Goal: Task Accomplishment & Management: Use online tool/utility

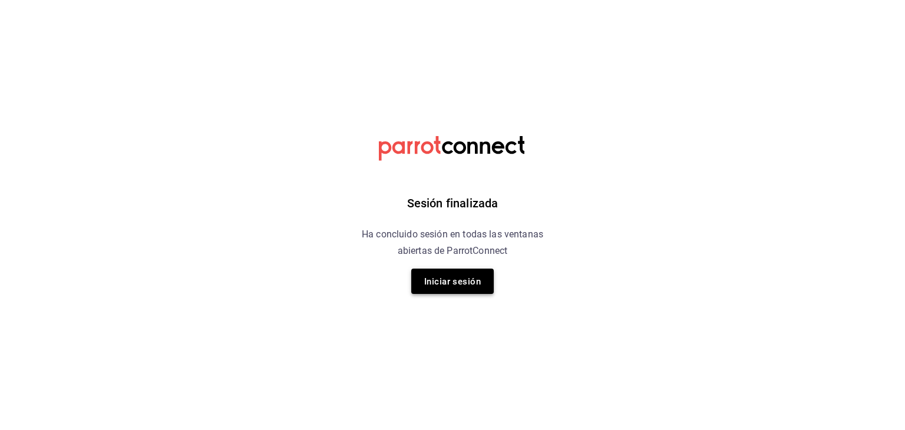
click at [444, 270] on button "Iniciar sesión" at bounding box center [452, 281] width 83 height 25
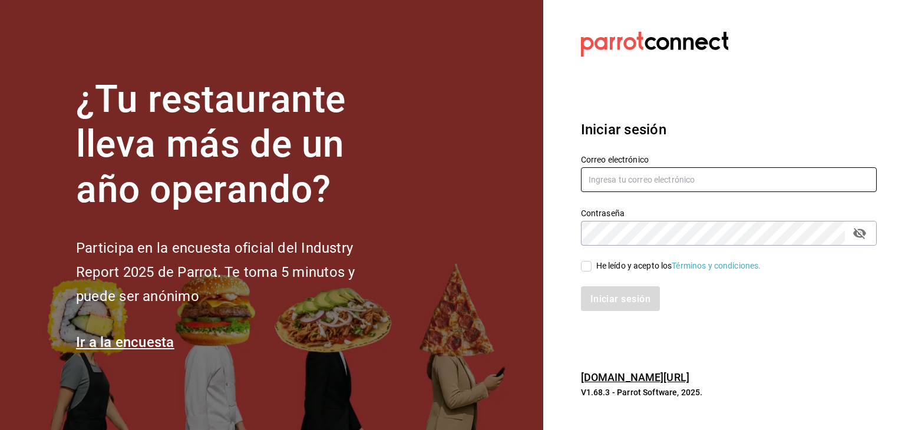
click at [644, 187] on input "text" at bounding box center [729, 179] width 296 height 25
type input "[EMAIL_ADDRESS][PERSON_NAME][DOMAIN_NAME]"
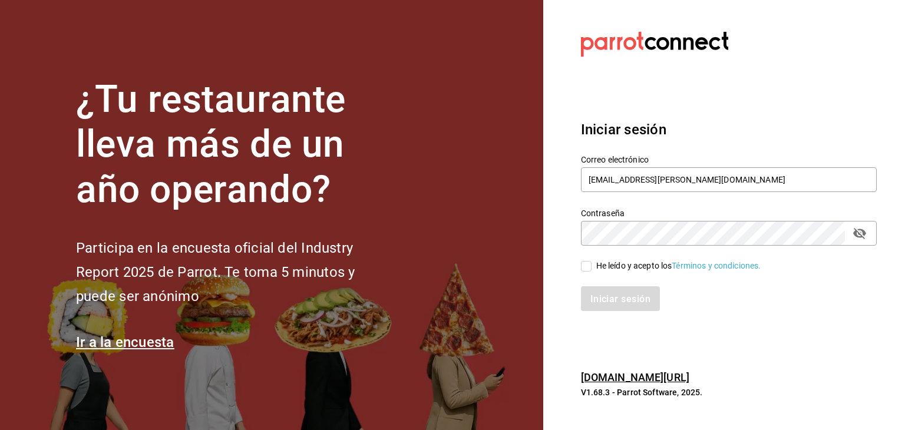
click at [582, 268] on input "He leído y acepto los Términos y condiciones." at bounding box center [586, 266] width 11 height 11
checkbox input "true"
click at [603, 291] on button "Iniciar sesión" at bounding box center [621, 298] width 80 height 25
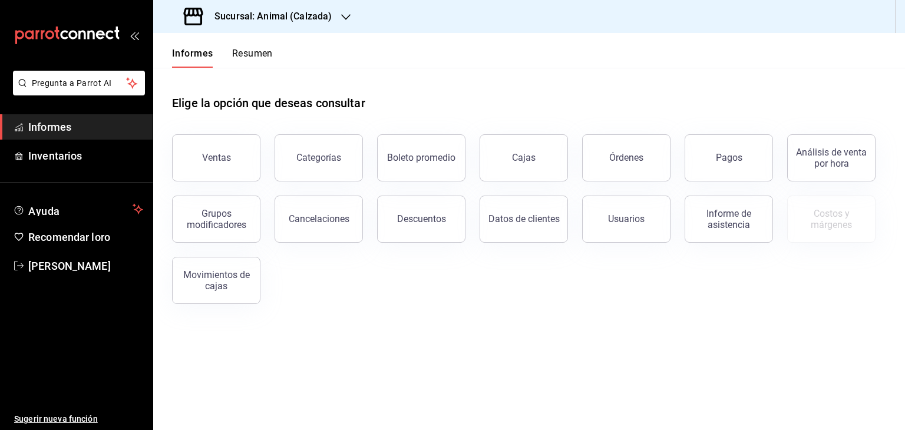
click at [348, 15] on icon "button" at bounding box center [345, 17] width 9 height 6
click at [294, 67] on div "Mochomos (Metepec)" at bounding box center [241, 77] width 177 height 27
click at [245, 149] on button "Ventas" at bounding box center [216, 157] width 88 height 47
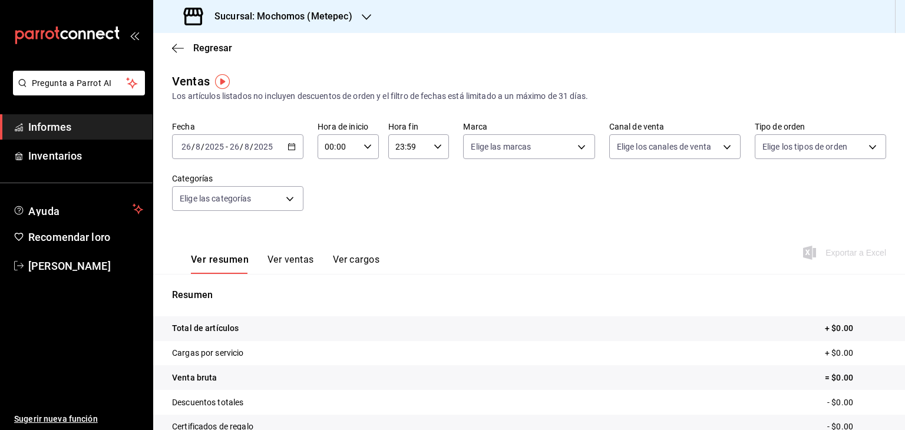
click at [288, 151] on div "2025-08-26 26 / 8 / 2025 - 2025-08-26 26 / 8 / 2025" at bounding box center [237, 146] width 131 height 25
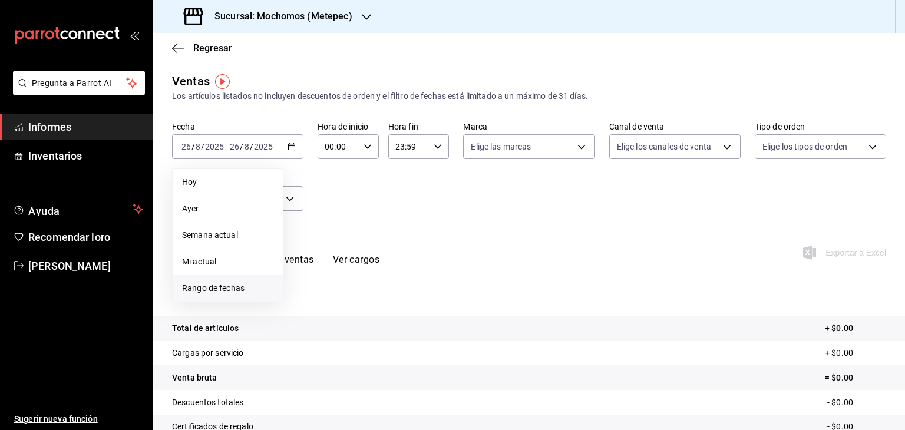
click at [230, 275] on li "Rango de fechas" at bounding box center [228, 288] width 110 height 27
click at [305, 322] on button "25" at bounding box center [308, 328] width 21 height 21
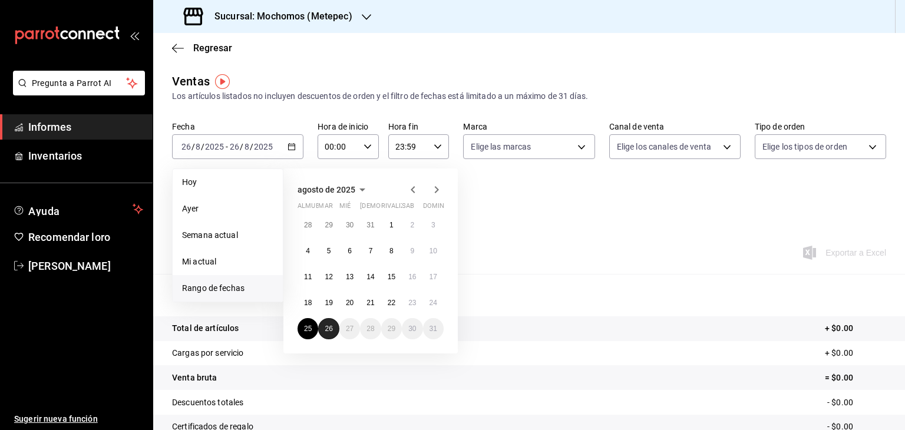
click at [330, 331] on font "26" at bounding box center [329, 329] width 8 height 8
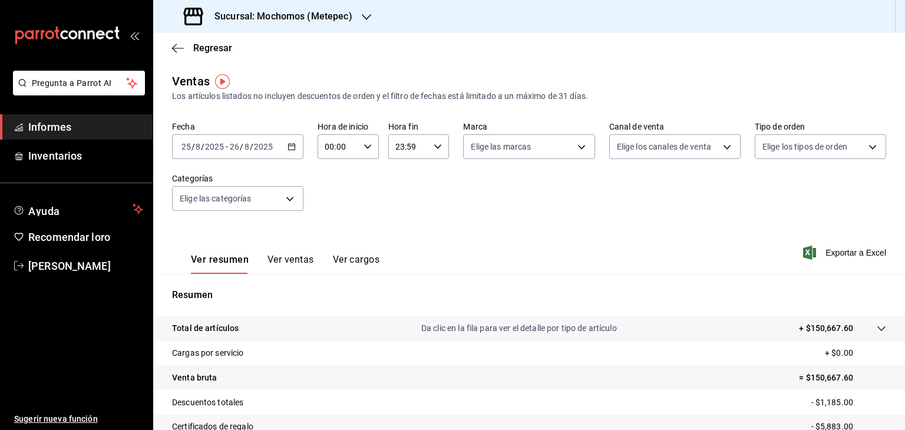
click at [363, 151] on div "00:00 Hora de inicio" at bounding box center [348, 146] width 61 height 25
click at [335, 180] on button "05" at bounding box center [330, 188] width 25 height 24
type input "05:00"
click at [437, 143] on div at bounding box center [452, 215] width 905 height 430
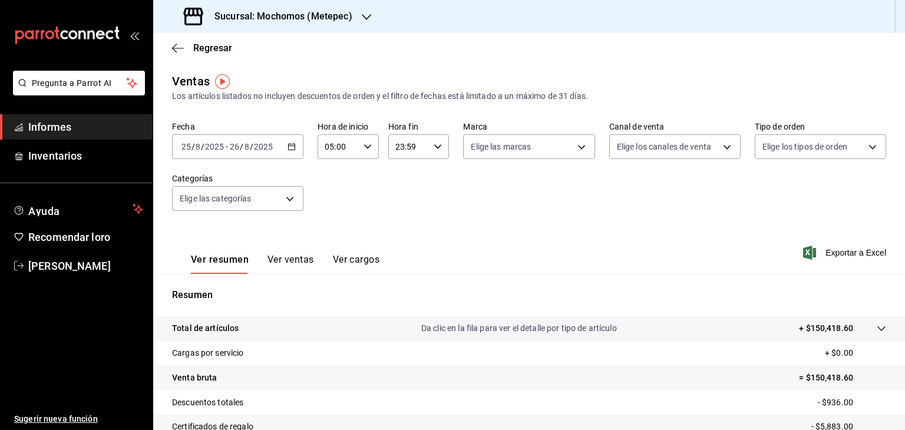
click at [437, 143] on icon "button" at bounding box center [438, 147] width 8 height 8
click at [401, 177] on button "05" at bounding box center [400, 168] width 25 height 24
click at [436, 180] on span "00" at bounding box center [430, 176] width 11 height 9
type input "05:00"
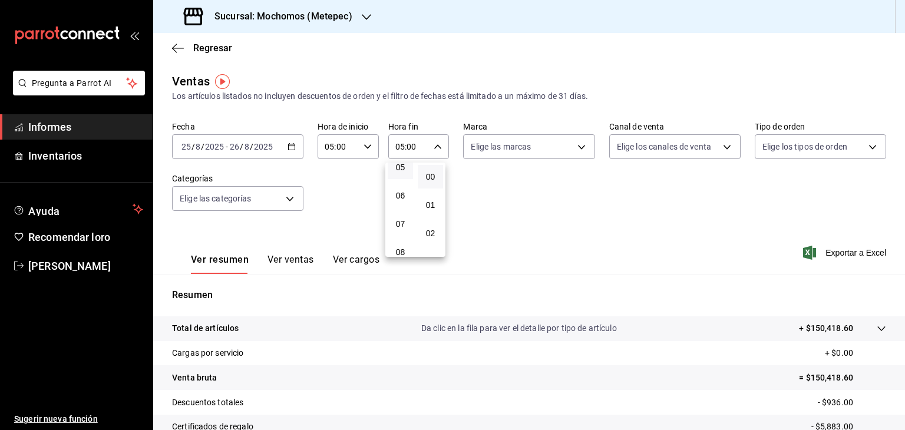
click at [537, 196] on div at bounding box center [452, 215] width 905 height 430
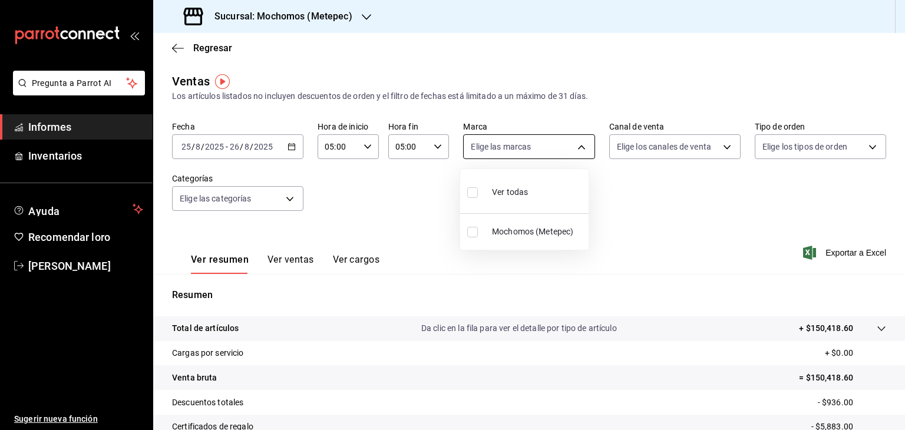
click at [564, 155] on body "Pregunta a Parrot AI Informes Inventarios Ayuda Recomendar loro Cristian Mercad…" at bounding box center [452, 215] width 905 height 430
click at [522, 195] on font "Ver todos" at bounding box center [510, 191] width 36 height 9
type input "2365f74e-aa6b-4392-bdf2-72765591bddf"
checkbox input "true"
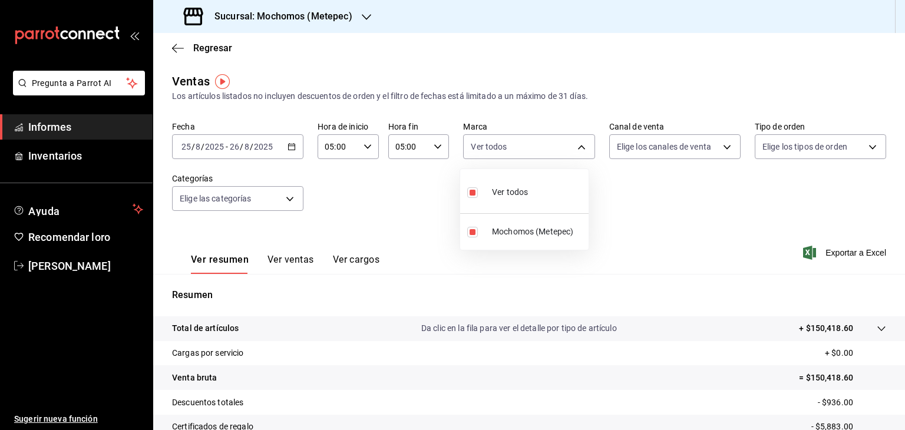
click at [684, 136] on div at bounding box center [452, 215] width 905 height 430
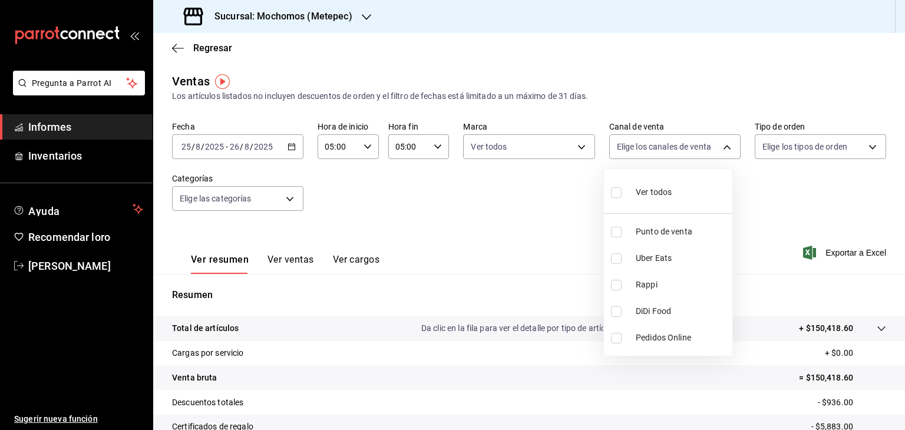
click at [684, 136] on body "Pregunta a Parrot AI Informes Inventarios Ayuda Recomendar loro Cristian Mercad…" at bounding box center [452, 215] width 905 height 430
click at [653, 190] on font "Ver todos" at bounding box center [654, 191] width 36 height 9
type input "PARROT,UBER_EATS,RAPPI,DIDI_FOOD,ONLINE"
checkbox input "true"
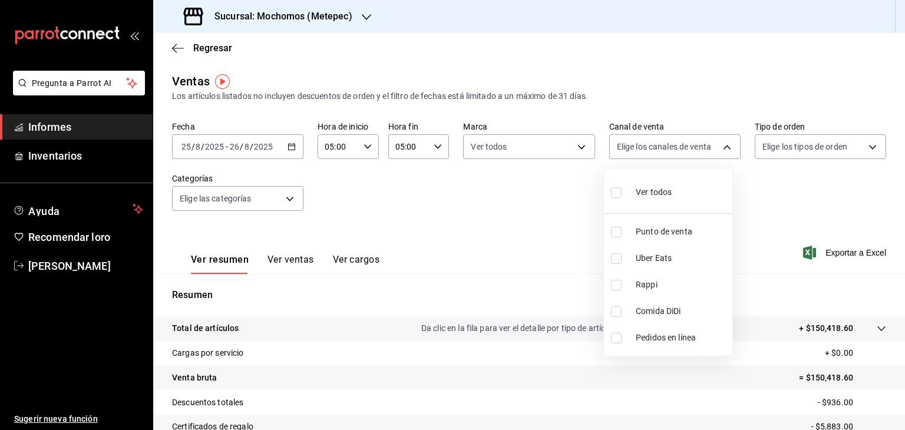
checkbox input "true"
click at [787, 153] on div at bounding box center [452, 215] width 905 height 430
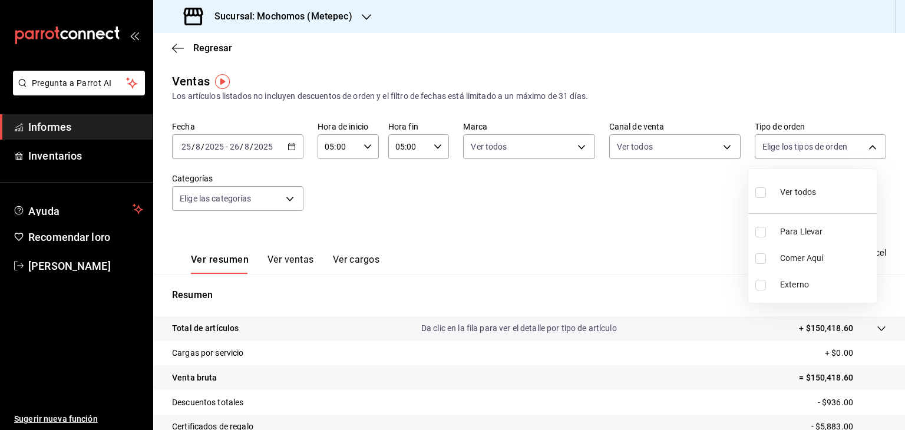
click at [787, 153] on body "Pregunta a Parrot AI Informes Inventarios Ayuda Recomendar loro Cristian Mercad…" at bounding box center [452, 215] width 905 height 430
click at [778, 188] on div "Ver todos" at bounding box center [786, 191] width 61 height 25
type input "3a236ed8-2e24-47ca-8e59-ead494492482,da8509e8-5fca-4f62-958e-973104937870,EXTER…"
checkbox input "true"
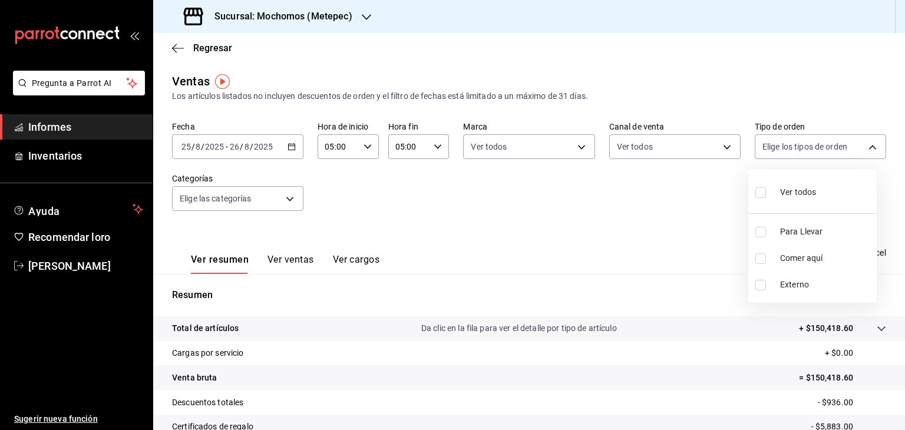
checkbox input "true"
click at [706, 239] on div at bounding box center [452, 215] width 905 height 430
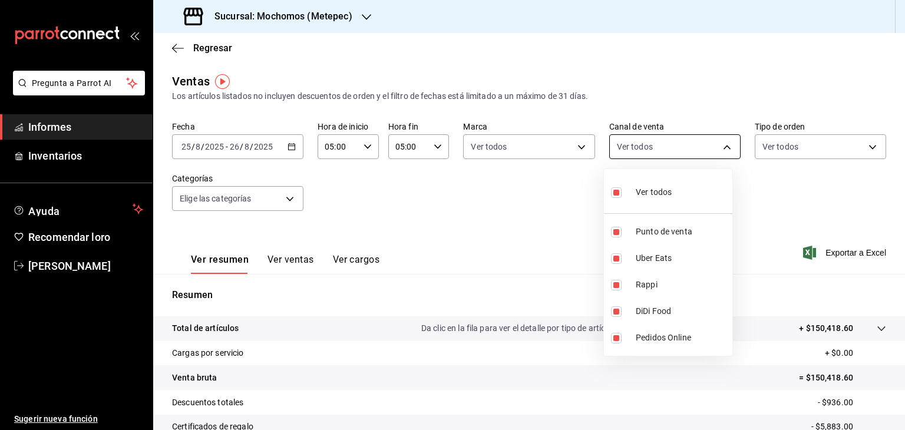
click at [710, 154] on body "Pregunta a Parrot AI Informes Inventarios Ayuda Recomendar loro Cristian Mercad…" at bounding box center [452, 215] width 905 height 430
click at [710, 154] on div at bounding box center [452, 215] width 905 height 430
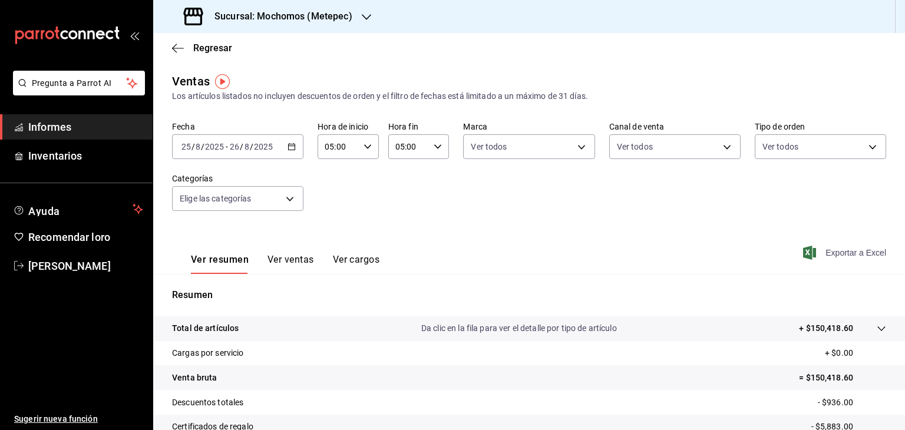
click at [832, 251] on font "Exportar a Excel" at bounding box center [856, 252] width 61 height 9
